Goal: Communication & Community: Answer question/provide support

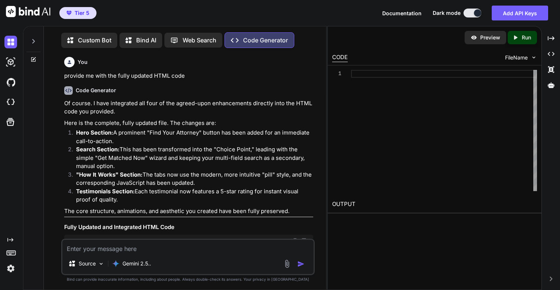
type textarea "x"
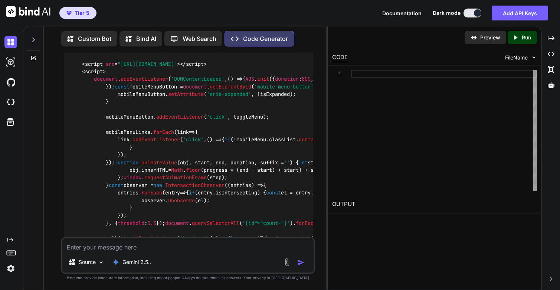
click at [37, 35] on div at bounding box center [33, 38] width 14 height 26
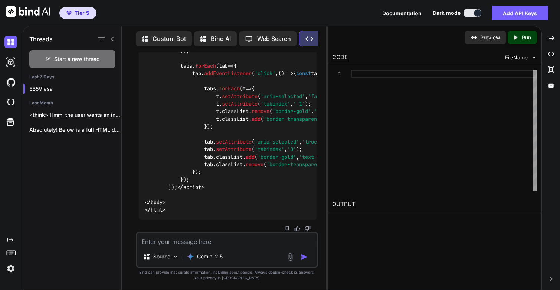
scroll to position [20353, 0]
type textarea "if (targetPanel) targetPanel.classList.remove('hidden'); }); }); }); </script> …"
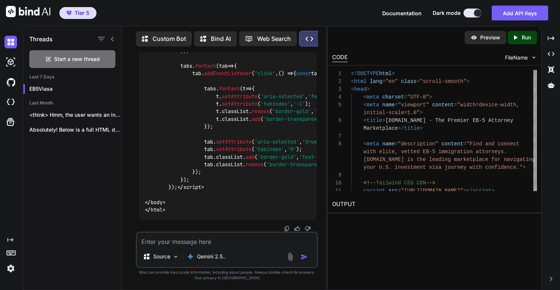
type textarea "x"
click at [522, 39] on p "Run" at bounding box center [526, 37] width 9 height 7
click at [392, 222] on link "[URL][DOMAIN_NAME]" at bounding box center [362, 221] width 60 height 7
click at [189, 245] on textarea at bounding box center [227, 238] width 180 height 13
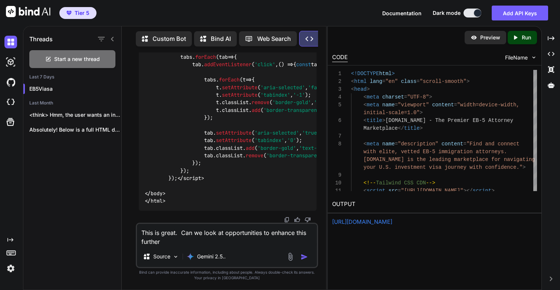
type textarea "This is great. Can we look at opportunities to enhance this further."
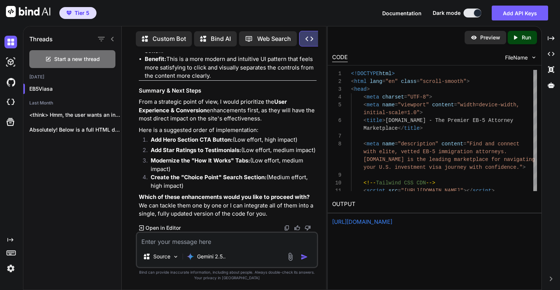
scroll to position [24390, 0]
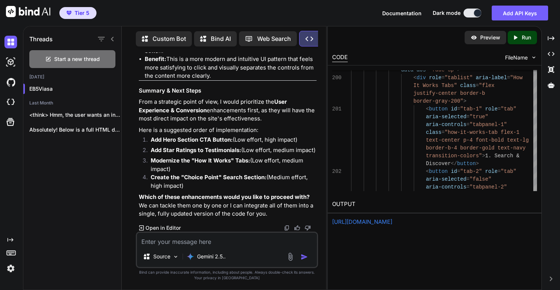
click at [386, 219] on link "[URL][DOMAIN_NAME]" at bounding box center [362, 221] width 60 height 7
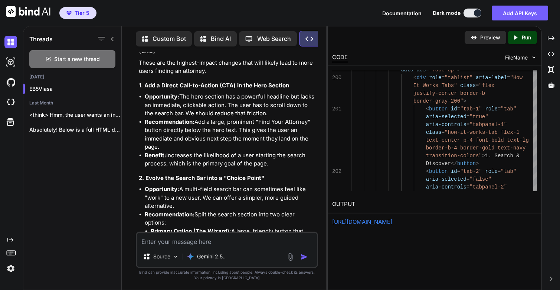
scroll to position [20377, 0]
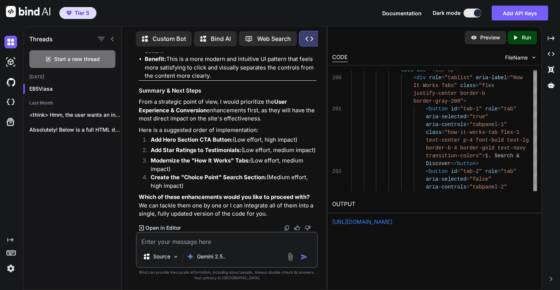
scroll to position [24658, 0]
click at [246, 243] on textarea at bounding box center [227, 238] width 180 height 13
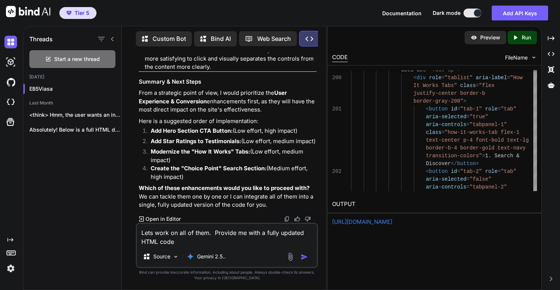
type textarea "Lets work on all of them. Provide me with a fully updated HTML code"
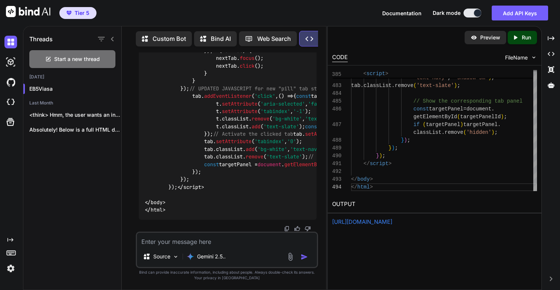
scroll to position [25028, 0]
click at [527, 33] on div "Created with Pixso. Run" at bounding box center [522, 37] width 29 height 13
click at [373, 222] on link "[URL][DOMAIN_NAME]" at bounding box center [362, 221] width 60 height 7
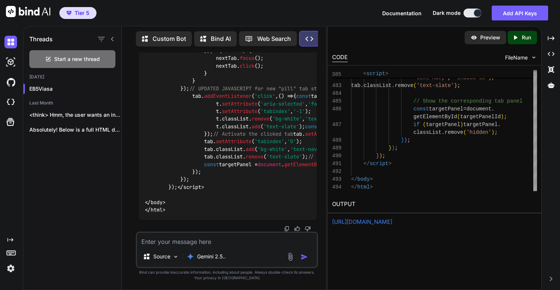
drag, startPoint x: 152, startPoint y: 107, endPoint x: 255, endPoint y: 129, distance: 105.9
copy li ""Choice Point" Search: The search bar has been transformed. The primary option …"
click at [204, 241] on textarea at bounding box center [227, 238] width 180 height 13
paste textarea ""Choice Point" Search: The search bar has been transformed. The primary option …"
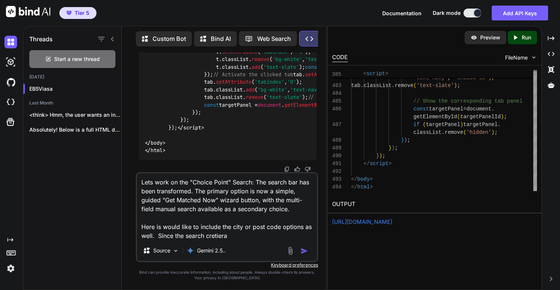
click at [223, 238] on textarea "Lets work on the "Choice Point" Search: The search bar has been transformed. Th…" at bounding box center [227, 206] width 180 height 67
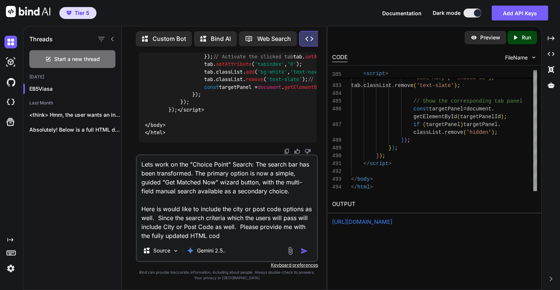
type textarea "Lets work on the "Choice Point" Search: The search bar has been transformed. Th…"
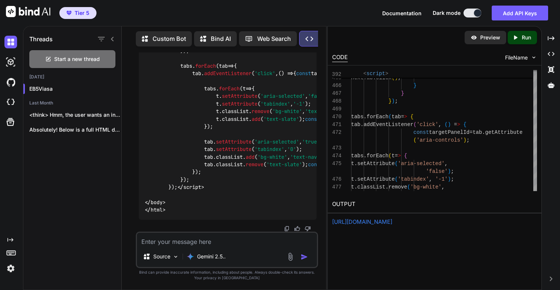
scroll to position [29025, 0]
click at [526, 36] on p "Run" at bounding box center [526, 37] width 9 height 7
click at [376, 221] on link "[URL][DOMAIN_NAME]" at bounding box center [362, 221] width 60 height 7
